Goal: Task Accomplishment & Management: Manage account settings

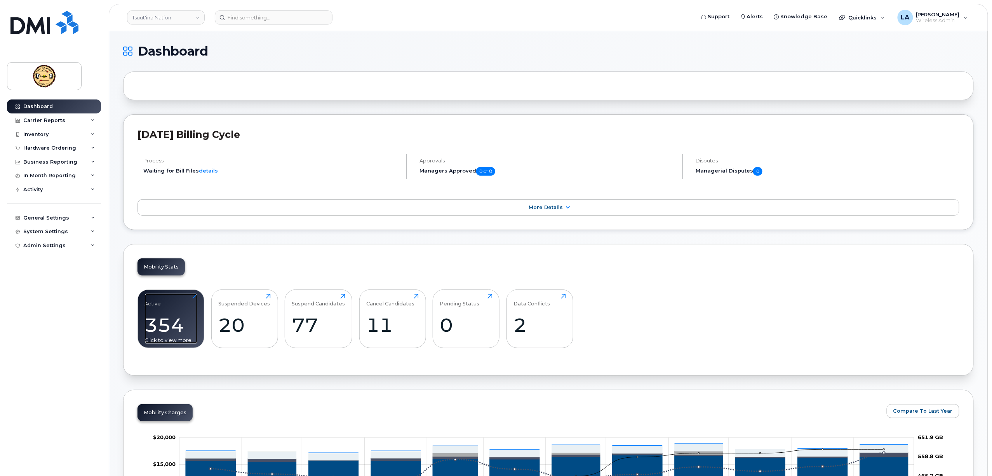
click at [160, 320] on div "354" at bounding box center [171, 324] width 52 height 23
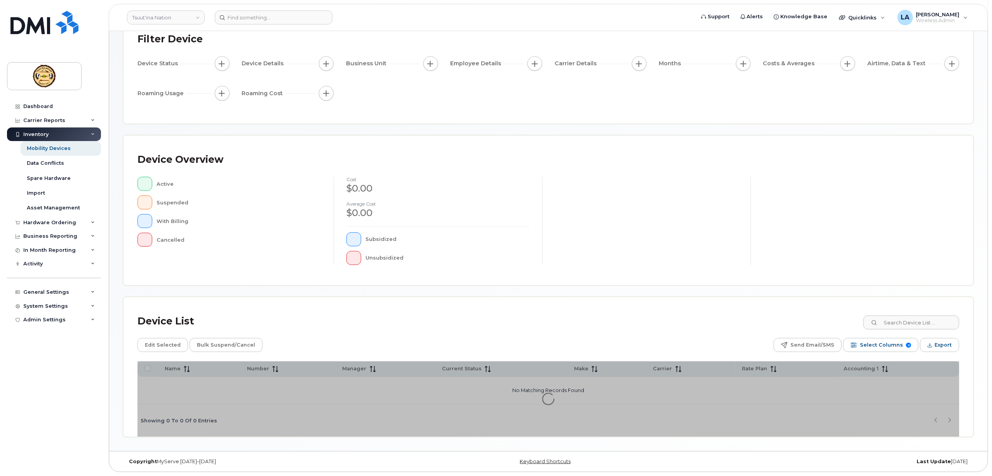
scroll to position [59, 0]
click at [935, 326] on input at bounding box center [911, 322] width 97 height 14
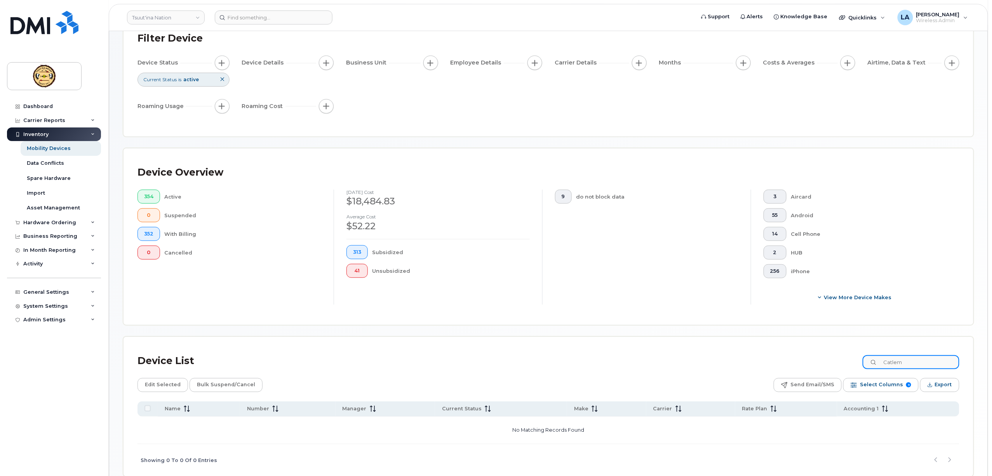
drag, startPoint x: 918, startPoint y: 367, endPoint x: 847, endPoint y: 370, distance: 71.5
click at [848, 370] on div "Device List Catlem" at bounding box center [548, 361] width 822 height 20
type input "Caylem"
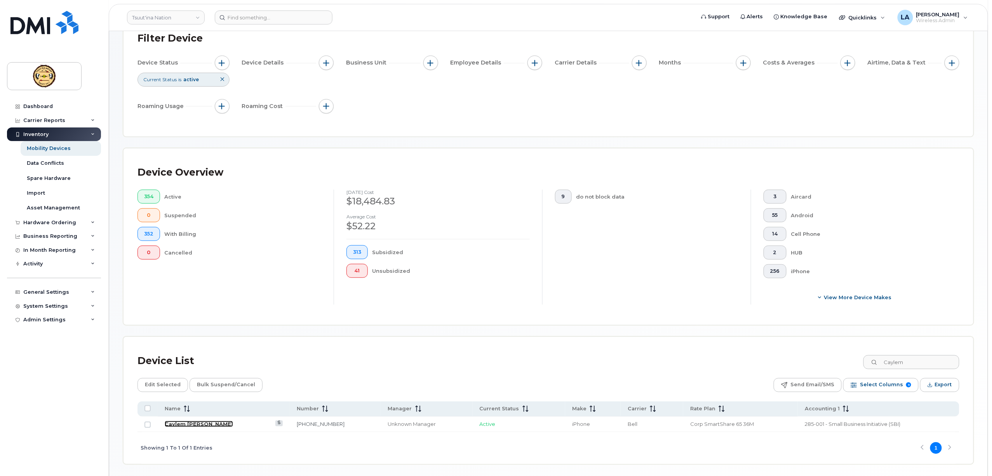
click at [187, 426] on link "Caylem Simeon" at bounding box center [199, 424] width 68 height 6
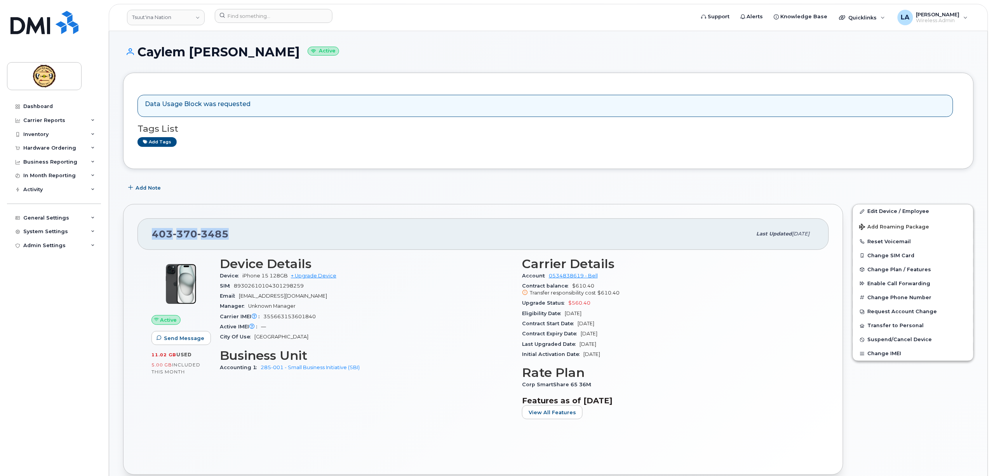
drag, startPoint x: 236, startPoint y: 238, endPoint x: 141, endPoint y: 232, distance: 95.7
click at [141, 232] on div "403 370 3485 Last updated Aug 29, 2025" at bounding box center [482, 233] width 691 height 31
copy span "403 370 3485"
drag, startPoint x: 527, startPoint y: 412, endPoint x: 511, endPoint y: 404, distance: 18.2
click at [526, 412] on button "View All Features" at bounding box center [552, 412] width 61 height 14
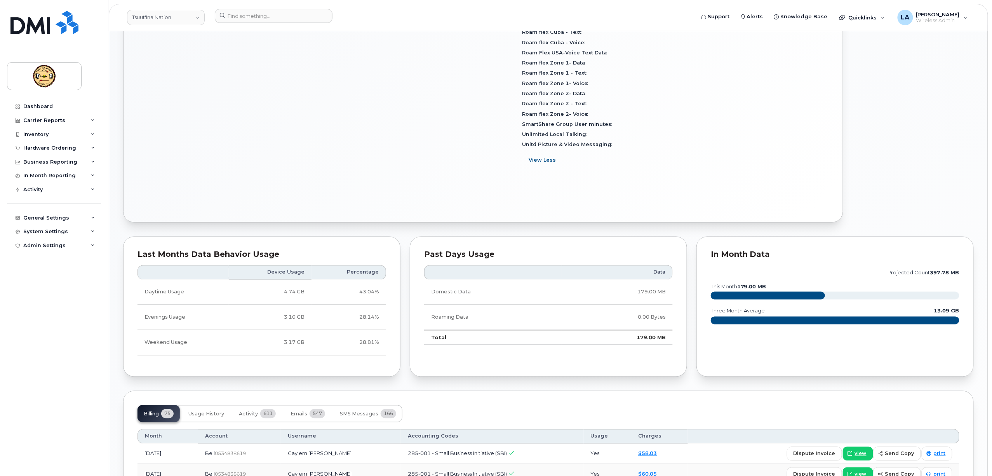
scroll to position [725, 0]
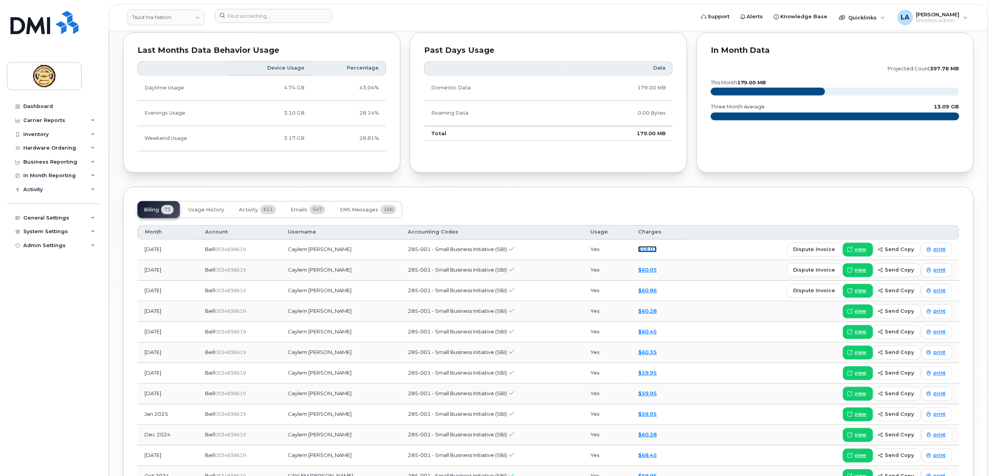
click at [641, 249] on link "$58.03" at bounding box center [647, 249] width 19 height 6
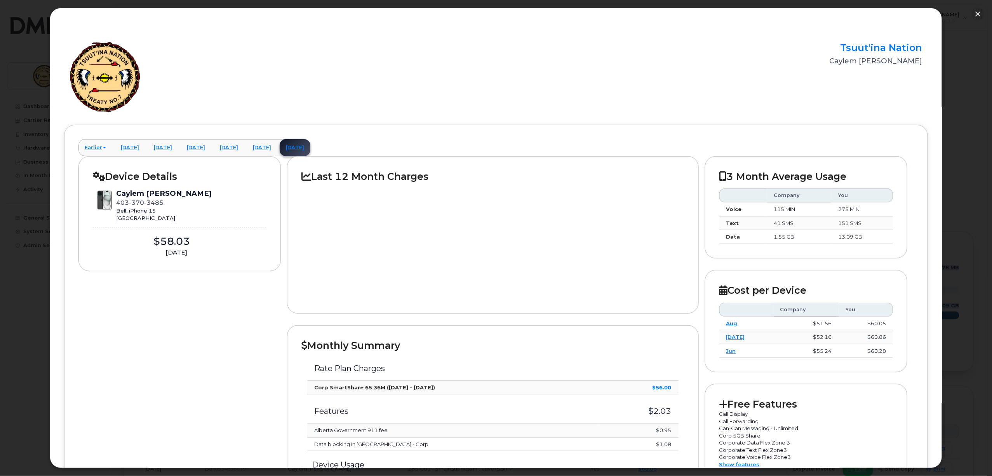
drag, startPoint x: 275, startPoint y: 19, endPoint x: -538, endPoint y: 2, distance: 812.7
click at [0, 2] on html "Tsuut'ina Nation Support Alerts Knowledge Base Quicklinks Suspend / Cancel Devi…" at bounding box center [496, 253] width 992 height 1559
drag, startPoint x: 976, startPoint y: 14, endPoint x: 952, endPoint y: 17, distance: 24.3
click at [976, 14] on button "button" at bounding box center [978, 14] width 12 height 12
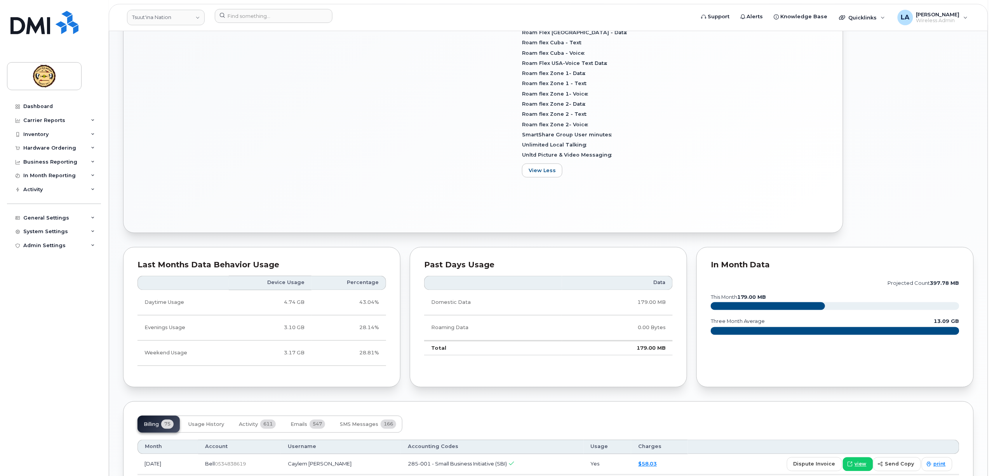
click at [67, 314] on div "Dashboard Carrier Reports Monthly Billing Data Daily Data Pooling Data Behavior…" at bounding box center [55, 281] width 96 height 365
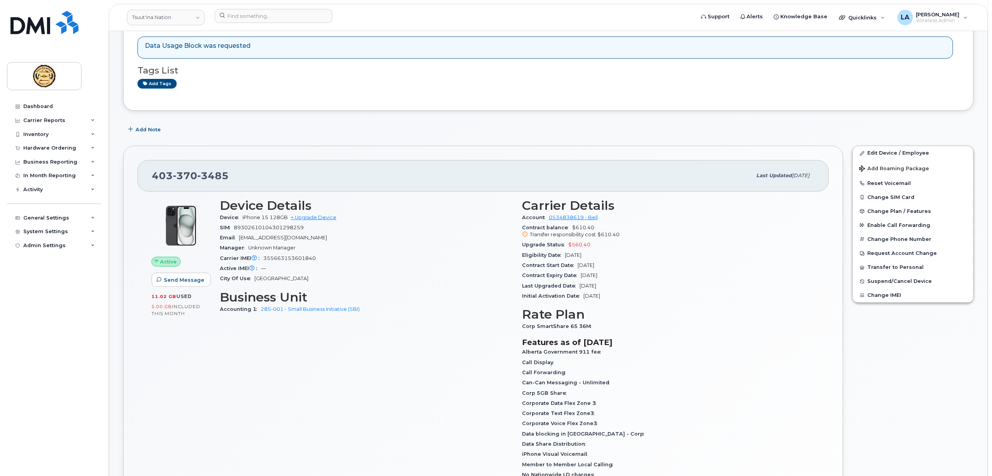
scroll to position [0, 0]
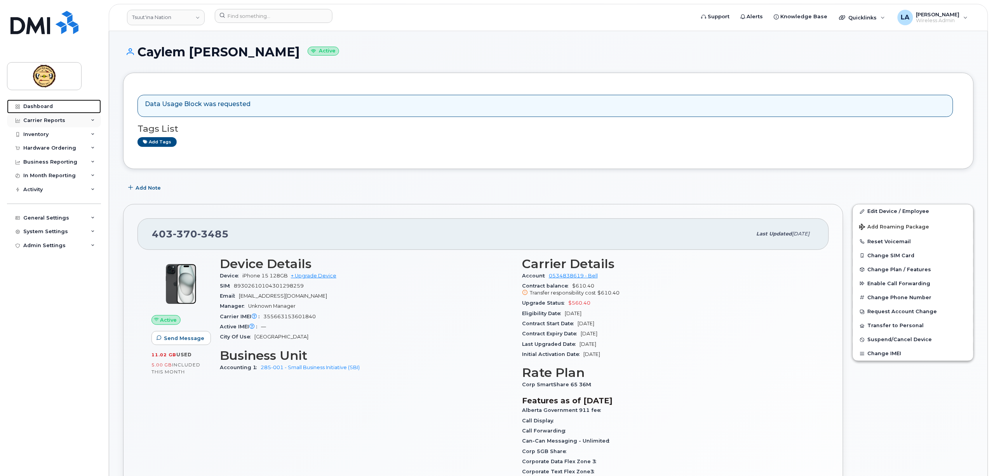
drag, startPoint x: 37, startPoint y: 103, endPoint x: 97, endPoint y: 119, distance: 62.3
click at [36, 103] on link "Dashboard" at bounding box center [54, 106] width 94 height 14
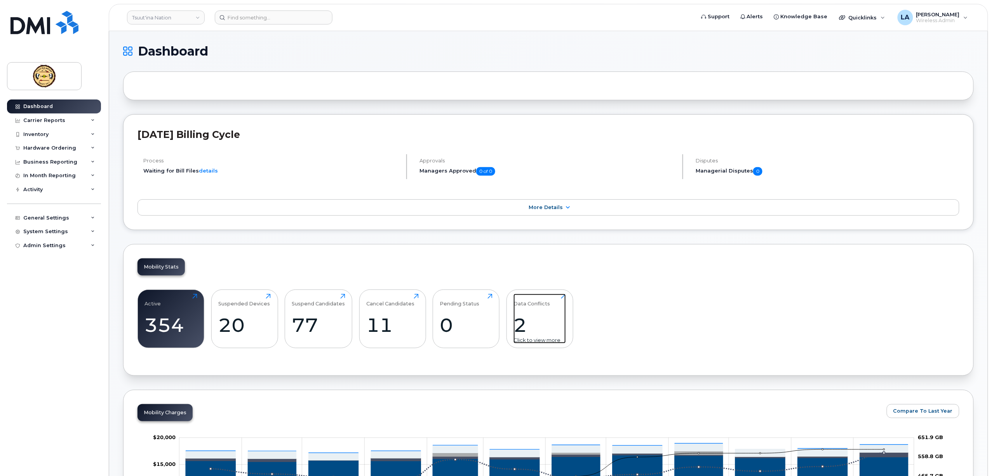
click at [544, 328] on div "2" at bounding box center [539, 324] width 52 height 23
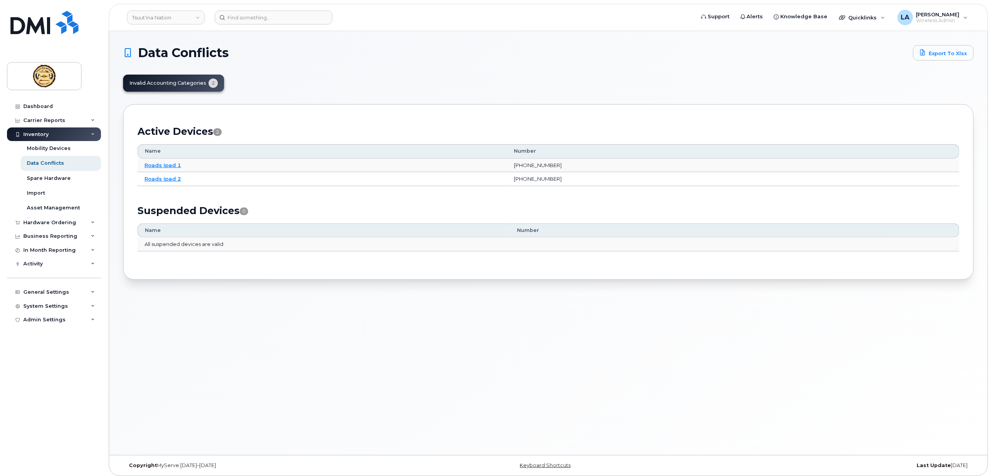
click at [294, 306] on div "Data Conflicts Export to Xlsx Invalid Accounting Categories 2 Active Devices 2 …" at bounding box center [548, 243] width 879 height 424
drag, startPoint x: 564, startPoint y: 165, endPoint x: 524, endPoint y: 164, distance: 40.4
click at [524, 164] on tr "Roads Ipad 1 587-437-9863" at bounding box center [548, 165] width 822 height 14
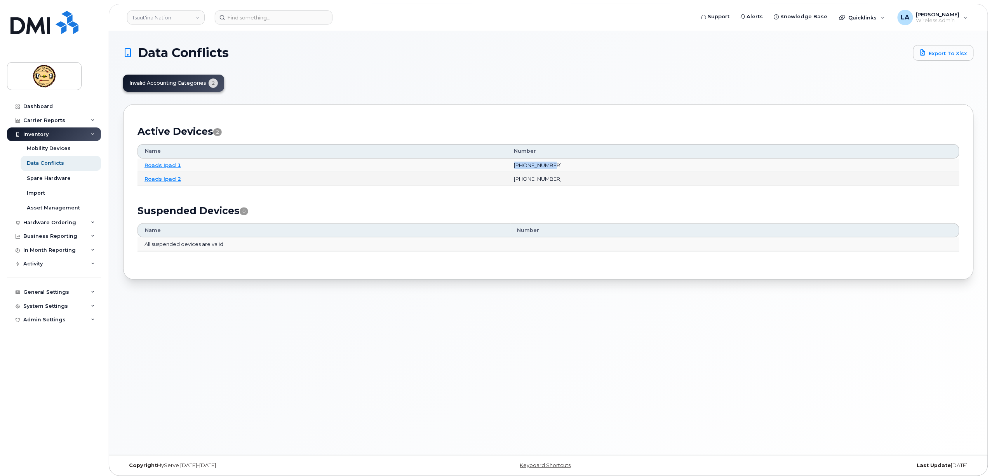
copy tr "587-437-9863"
drag, startPoint x: 572, startPoint y: 178, endPoint x: 526, endPoint y: 179, distance: 46.3
click at [526, 179] on tr "Roads Ipad 2 587-438-0453" at bounding box center [548, 179] width 822 height 14
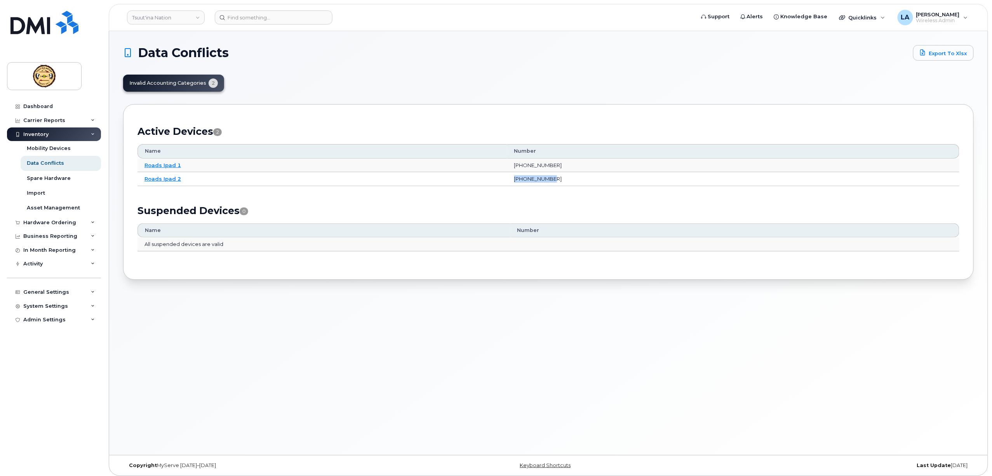
copy tr "587-438-0453"
click at [383, 392] on div "Data Conflicts Export to Xlsx Invalid Accounting Categories 2 Active Devices 2 …" at bounding box center [548, 243] width 879 height 424
click at [167, 167] on link "Roads Ipad 1" at bounding box center [162, 165] width 37 height 6
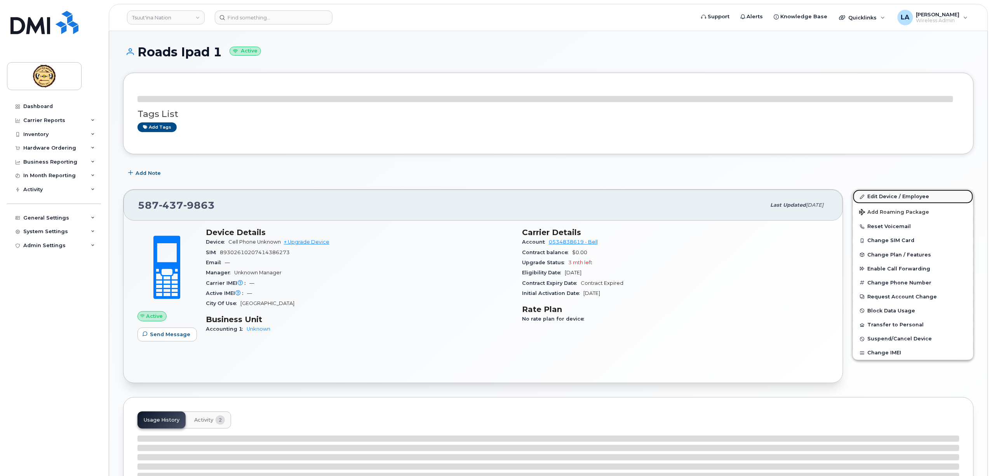
click at [881, 197] on link "Edit Device / Employee" at bounding box center [913, 197] width 120 height 14
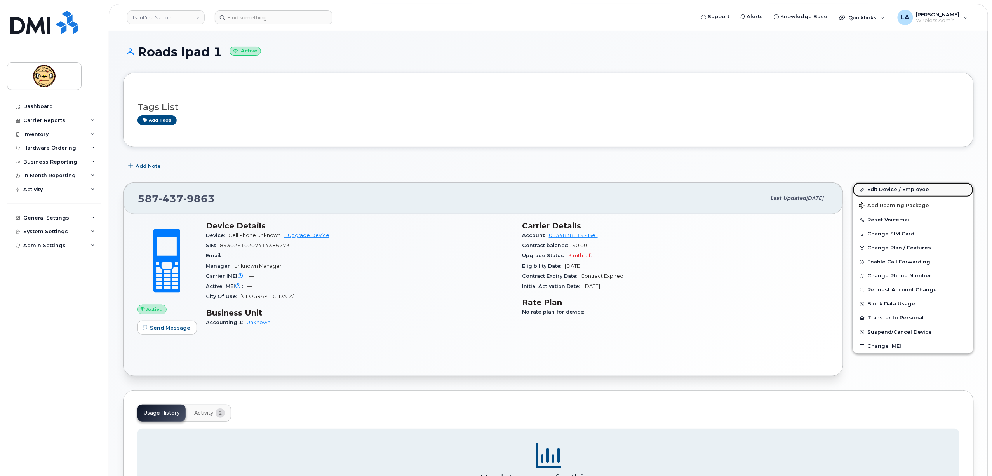
click at [881, 187] on link "Edit Device / Employee" at bounding box center [913, 190] width 120 height 14
click at [882, 189] on link "Edit Device / Employee" at bounding box center [913, 190] width 120 height 14
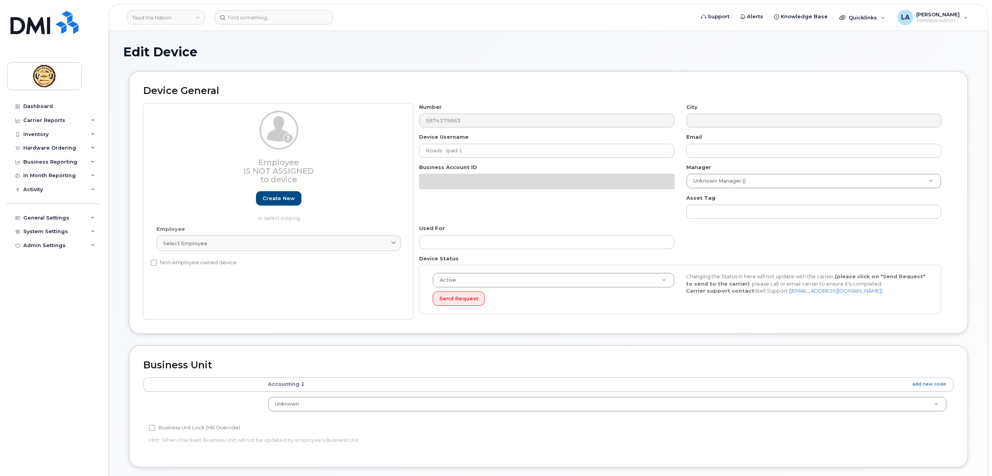
select select "161584"
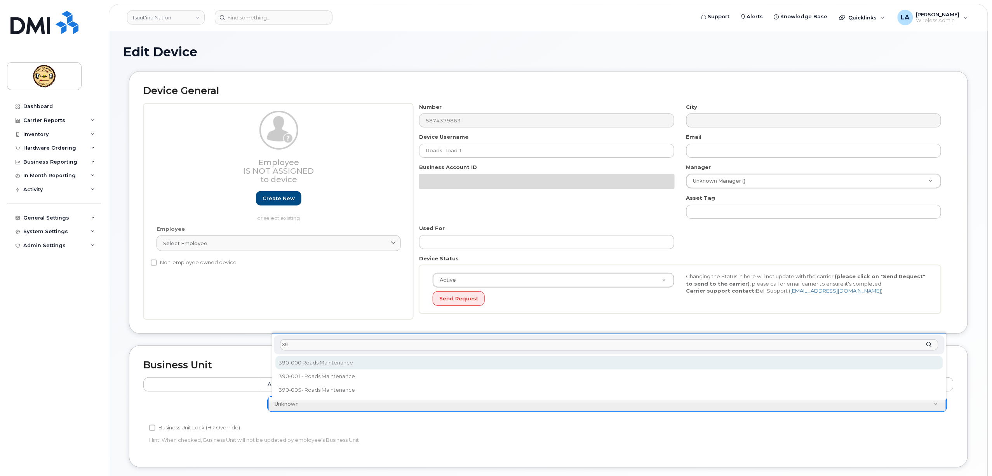
type input "390"
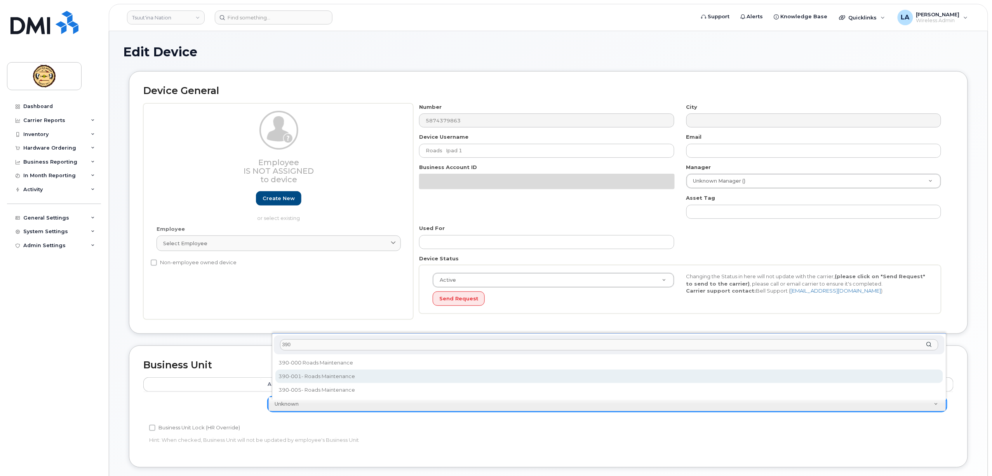
select select "282092"
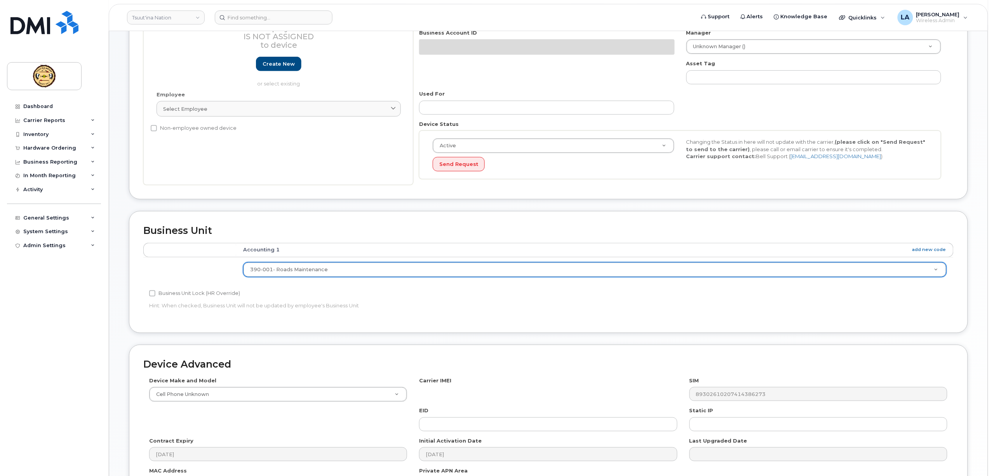
scroll to position [238, 0]
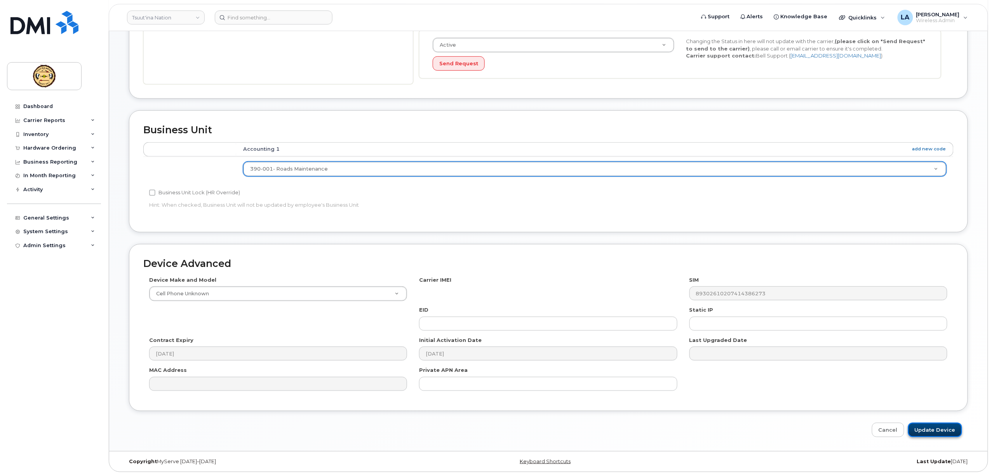
click at [936, 428] on input "Update Device" at bounding box center [935, 430] width 54 height 14
type input "Saving..."
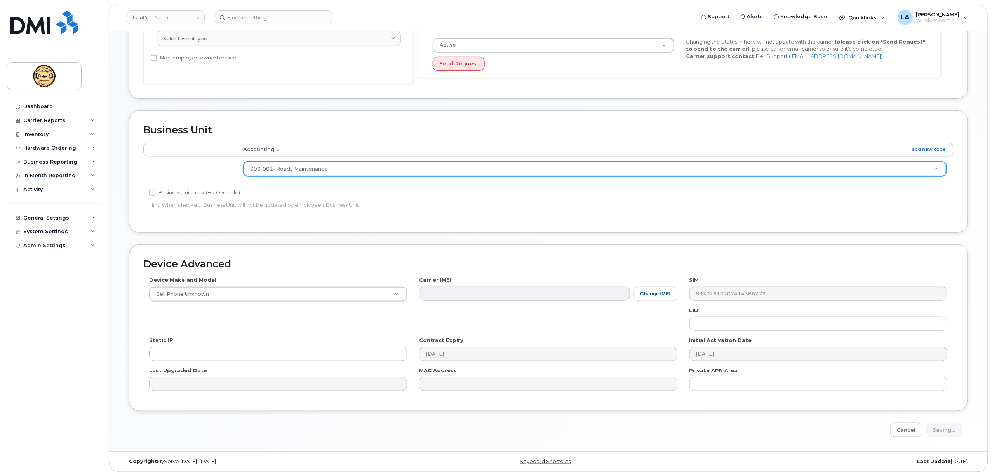
scroll to position [207, 0]
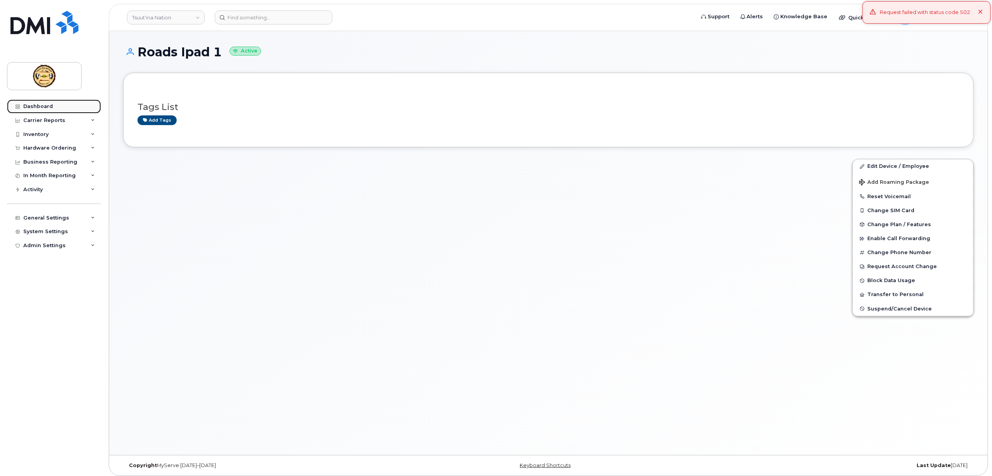
click at [45, 104] on div "Dashboard" at bounding box center [38, 106] width 30 height 6
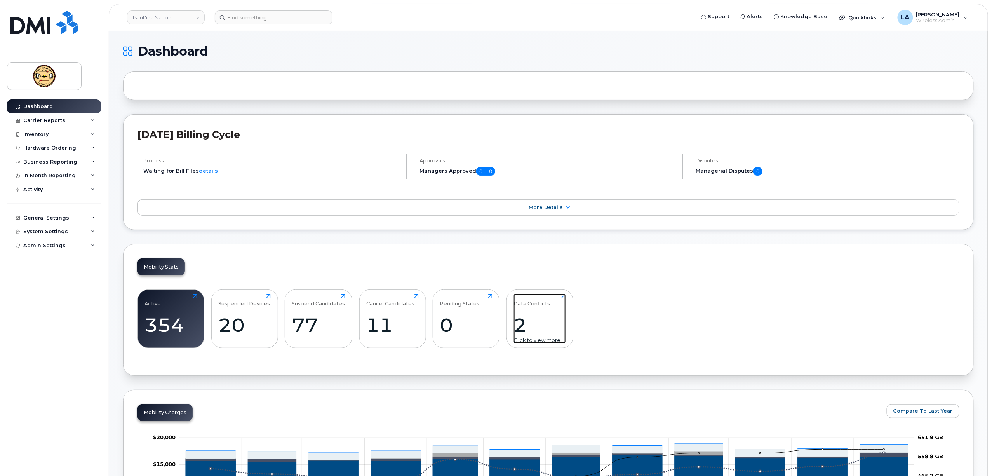
click at [523, 328] on div "2" at bounding box center [539, 324] width 52 height 23
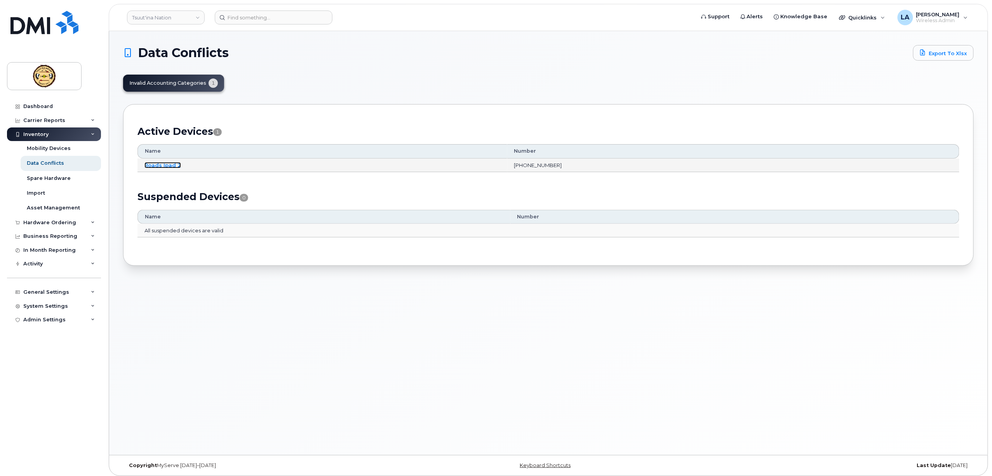
click at [171, 166] on link "Roads Ipad 2" at bounding box center [162, 165] width 37 height 6
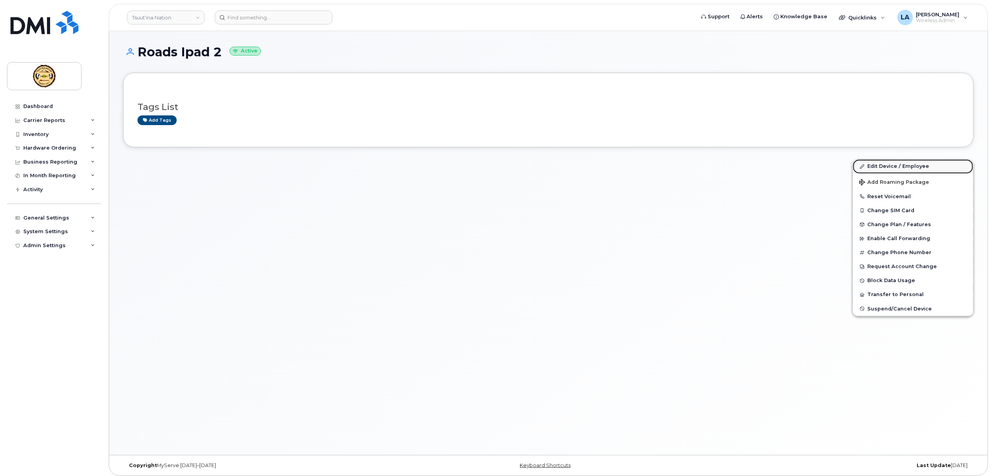
click at [879, 164] on link "Edit Device / Employee" at bounding box center [913, 166] width 120 height 14
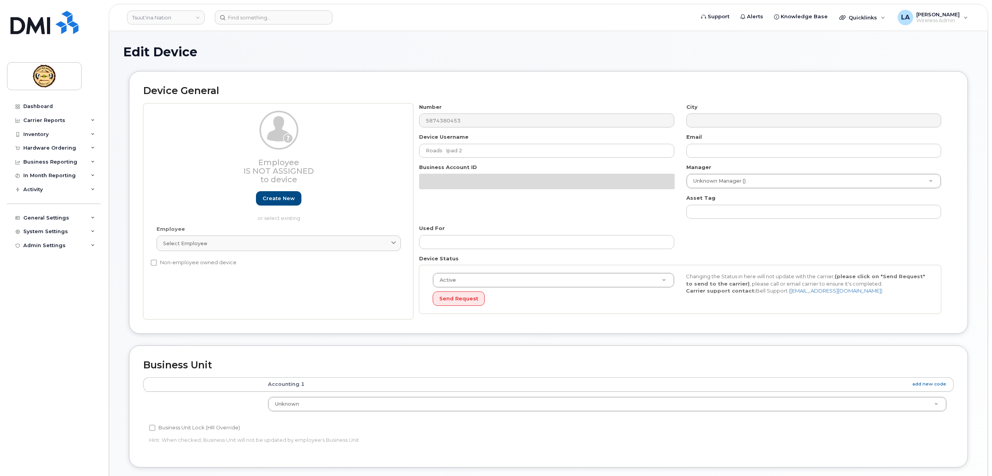
select select "161584"
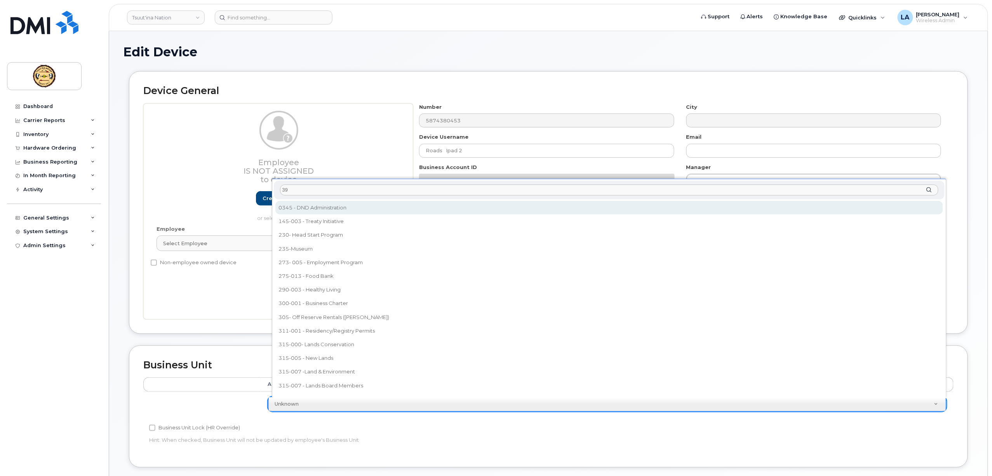
type input "390"
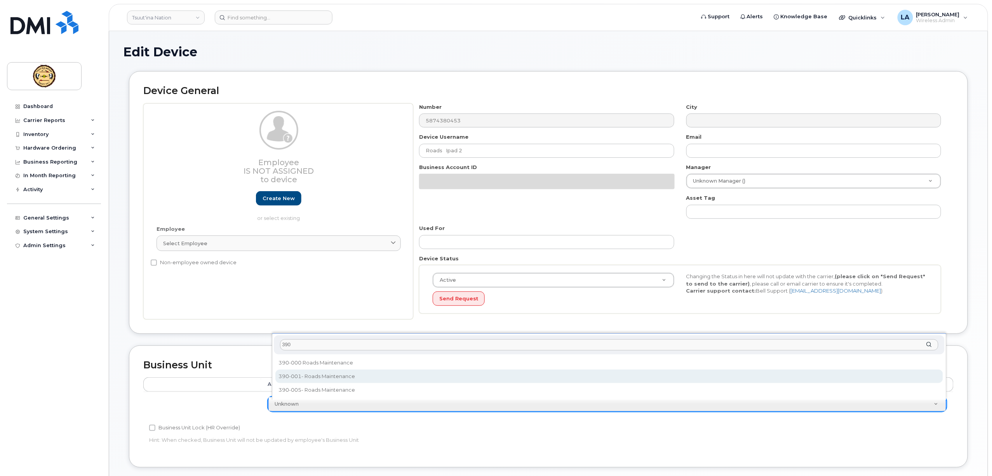
select select "282092"
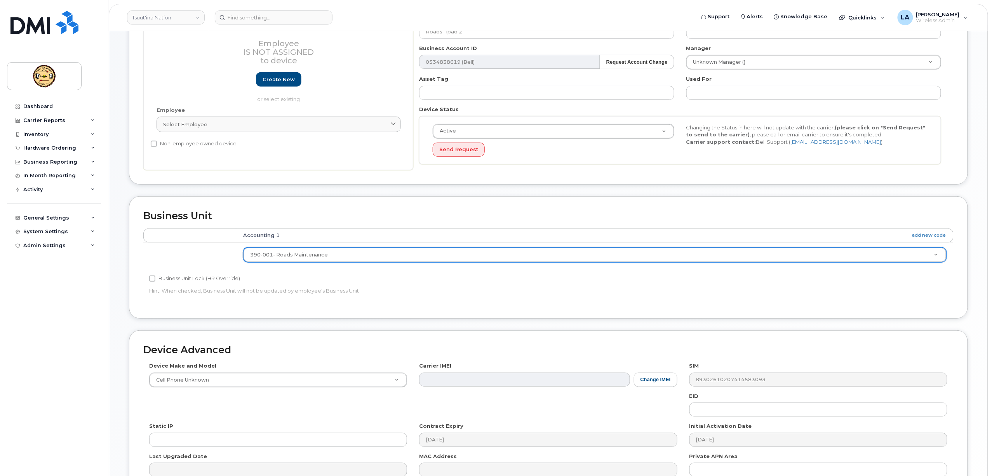
scroll to position [207, 0]
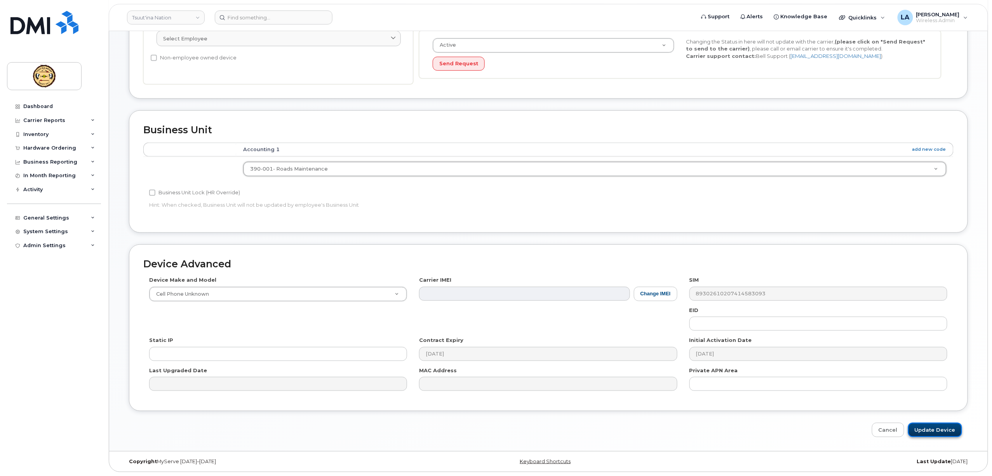
click at [926, 428] on input "Update Device" at bounding box center [935, 430] width 54 height 14
type input "Saving..."
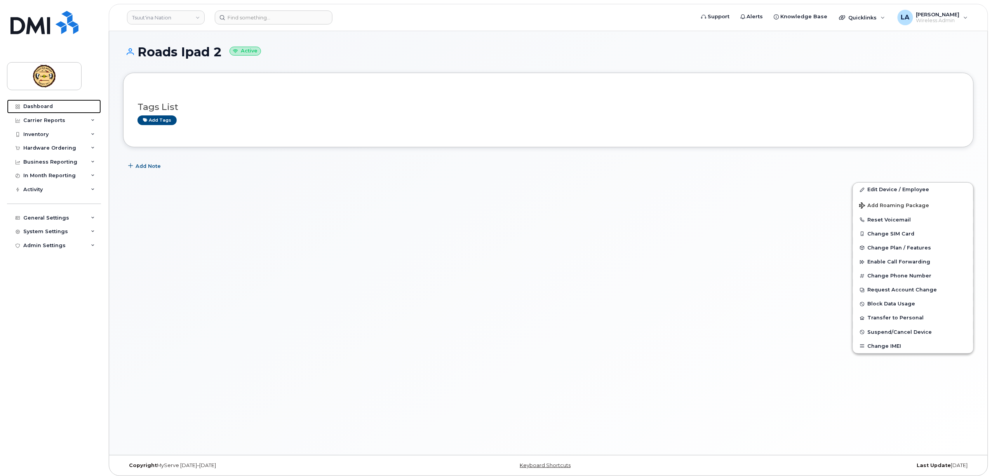
drag, startPoint x: 27, startPoint y: 104, endPoint x: 282, endPoint y: 200, distance: 272.8
click at [27, 104] on div "Dashboard" at bounding box center [38, 106] width 30 height 6
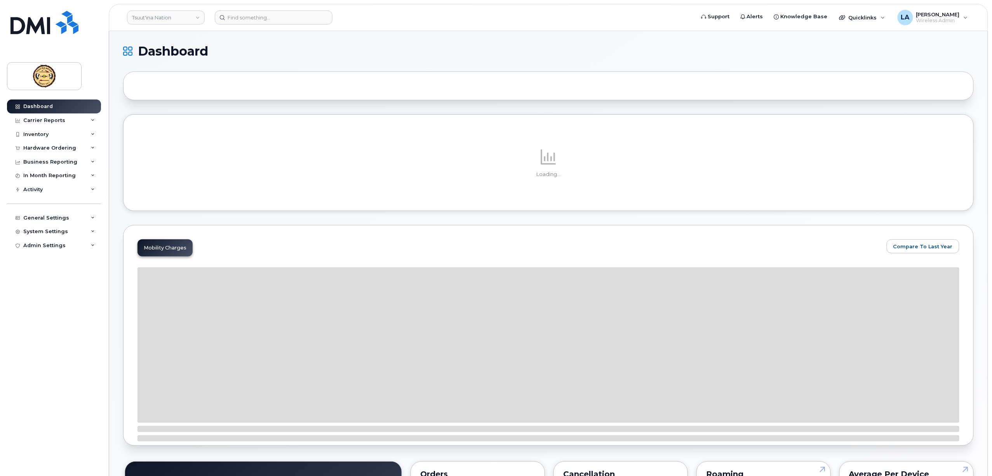
drag, startPoint x: 994, startPoint y: 2, endPoint x: 757, endPoint y: 103, distance: 257.3
click at [738, 120] on div "Loading..." at bounding box center [548, 162] width 851 height 97
click at [949, 12] on span "[PERSON_NAME]" at bounding box center [938, 14] width 44 height 6
click at [886, 77] on div "Sign out" at bounding box center [917, 80] width 112 height 14
click at [884, 80] on div "Sign out" at bounding box center [917, 80] width 112 height 14
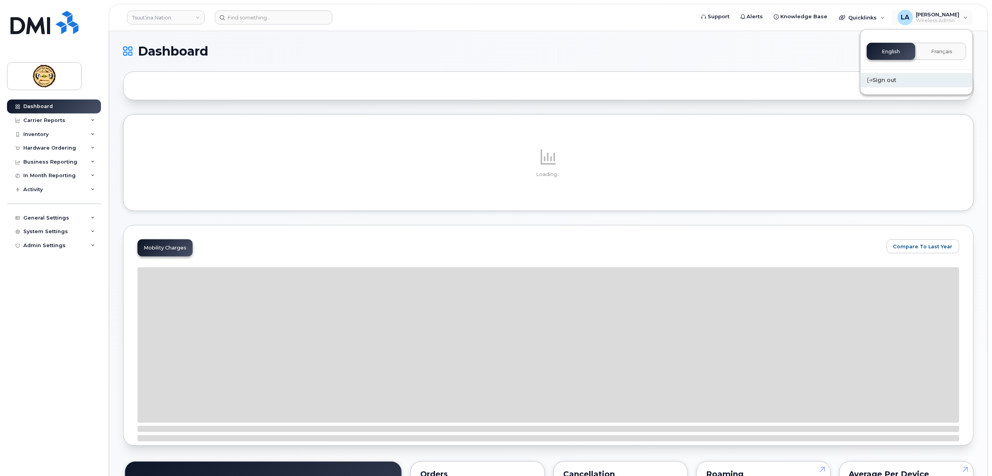
click at [880, 78] on div "Sign out" at bounding box center [917, 80] width 112 height 14
